Goal: Find contact information: Find contact information

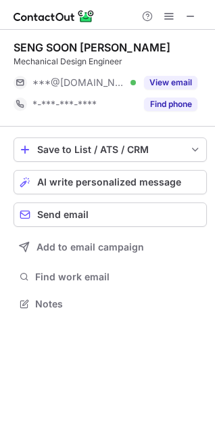
scroll to position [6, 6]
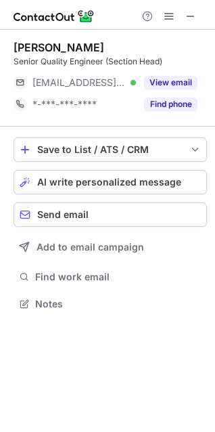
scroll to position [294, 215]
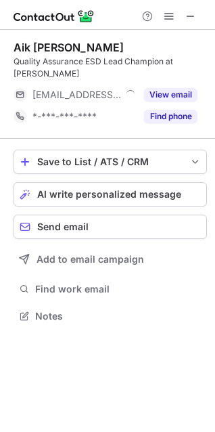
scroll to position [306, 215]
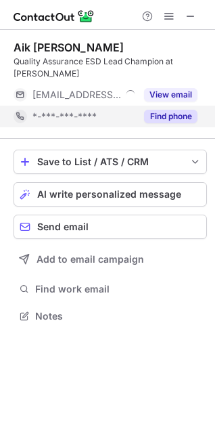
click at [179, 114] on button "Find phone" at bounding box center [170, 117] width 53 height 14
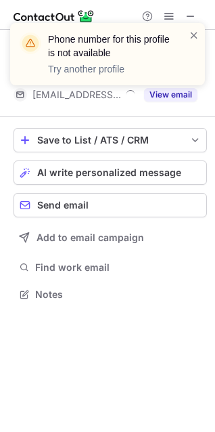
scroll to position [284, 215]
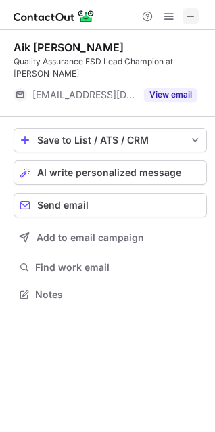
click at [188, 11] on span at bounding box center [190, 16] width 11 height 11
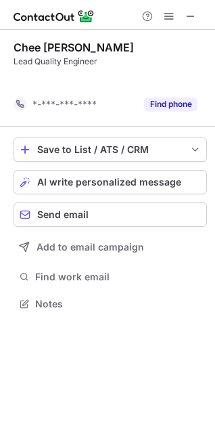
scroll to position [272, 215]
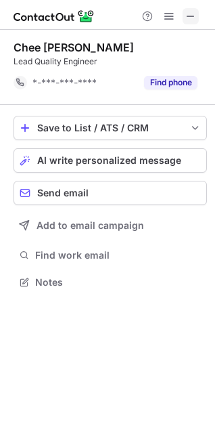
click at [196, 19] on span at bounding box center [190, 16] width 11 height 11
